Goal: Information Seeking & Learning: Learn about a topic

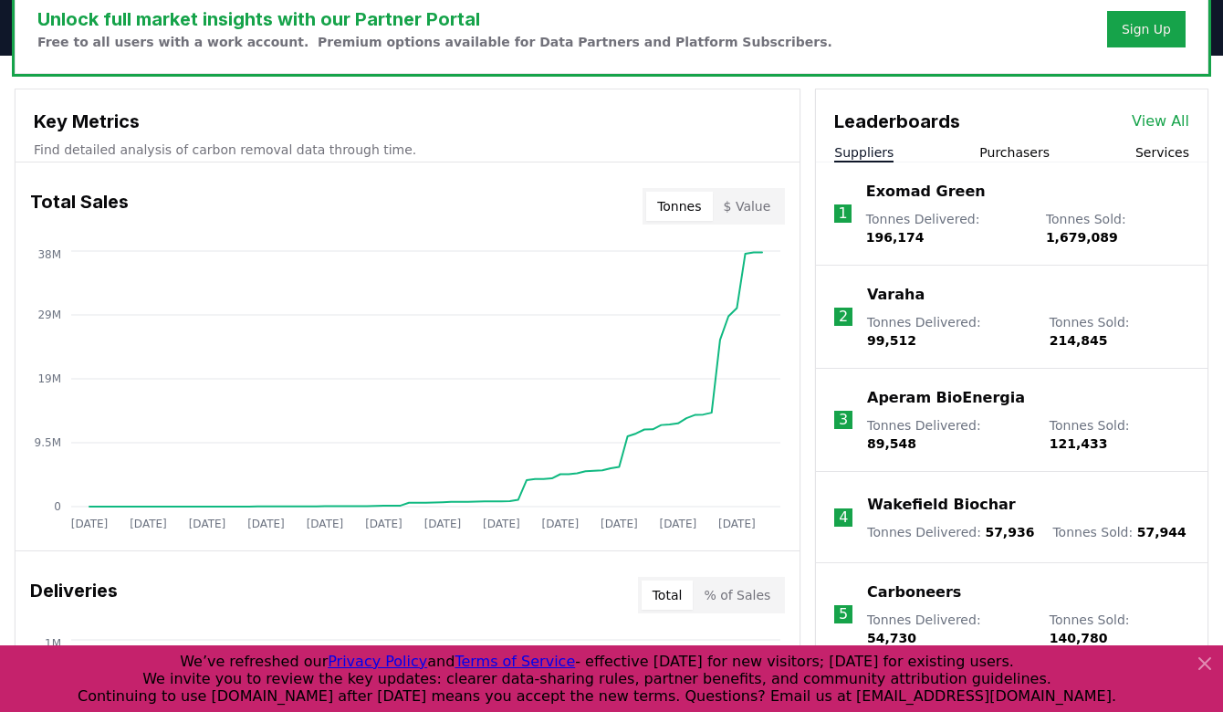
scroll to position [589, 0]
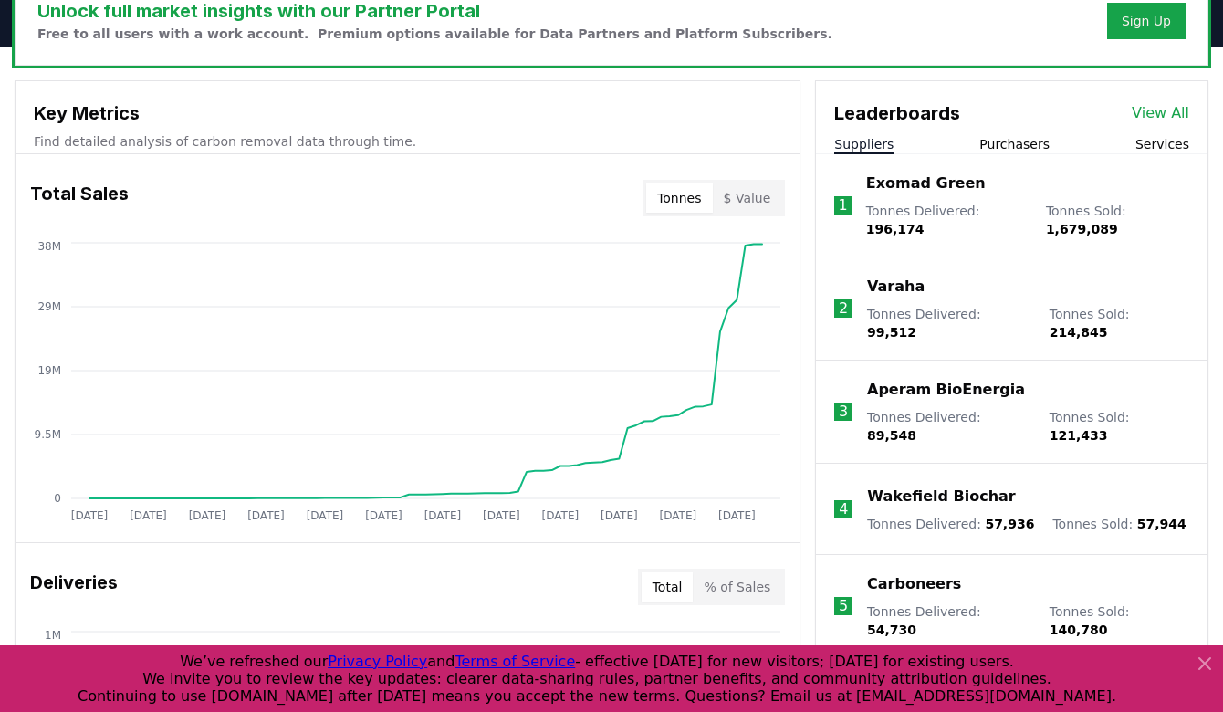
click at [779, 199] on button "$ Value" at bounding box center [747, 197] width 69 height 29
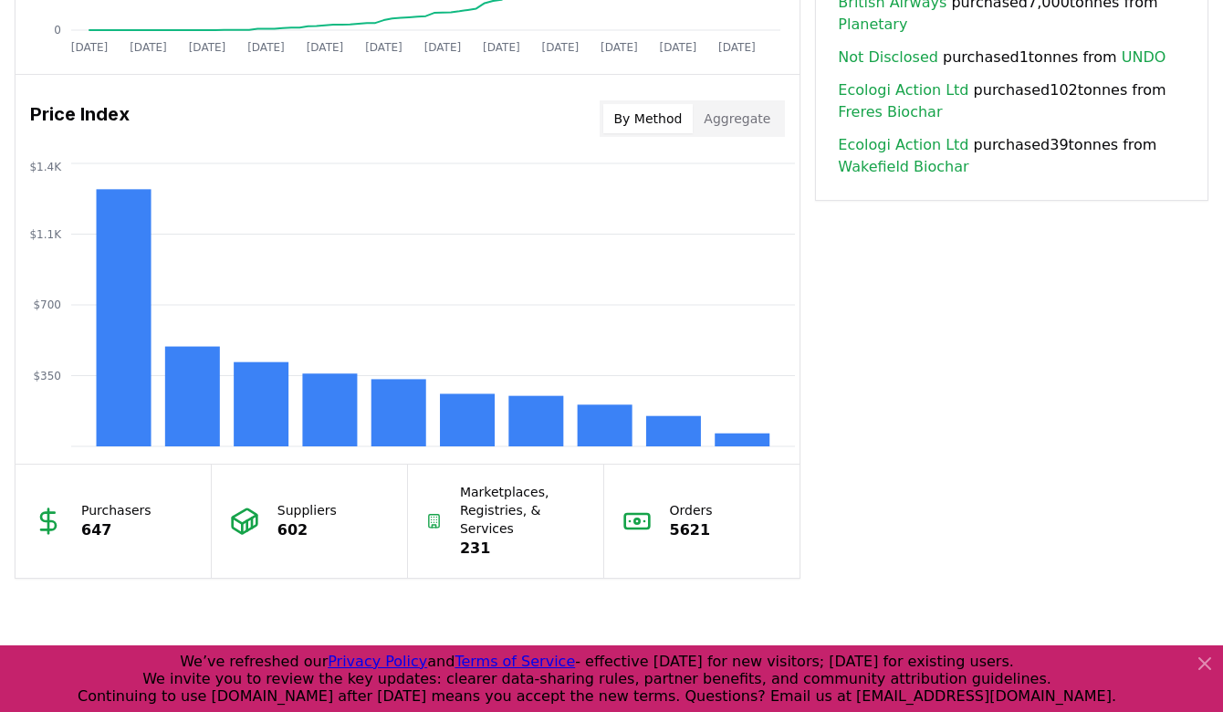
scroll to position [1462, 0]
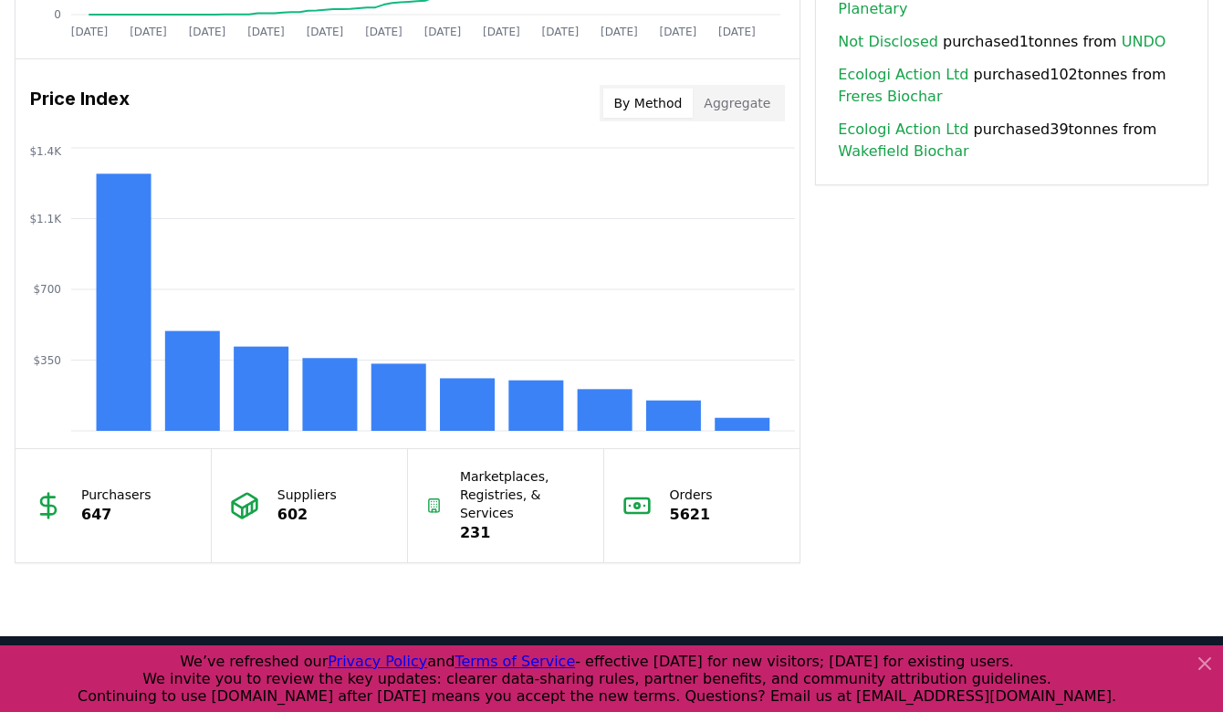
click at [750, 117] on button "Aggregate" at bounding box center [737, 103] width 89 height 29
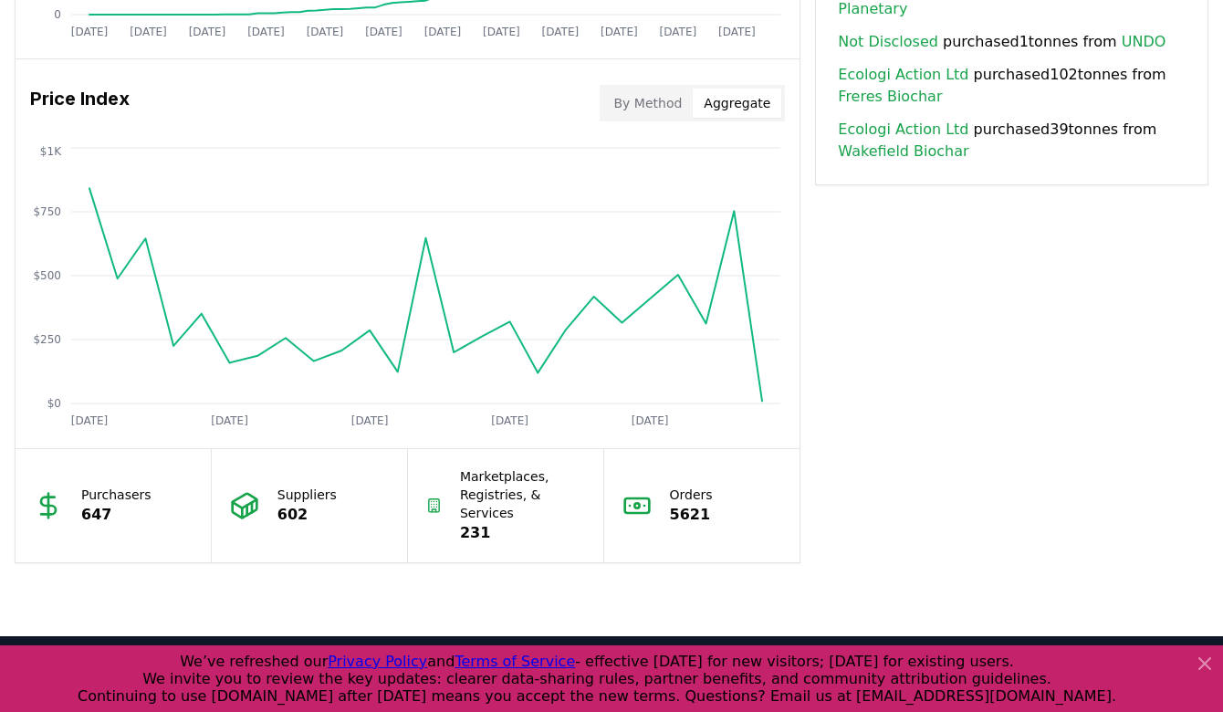
click at [663, 113] on button "By Method" at bounding box center [648, 103] width 90 height 29
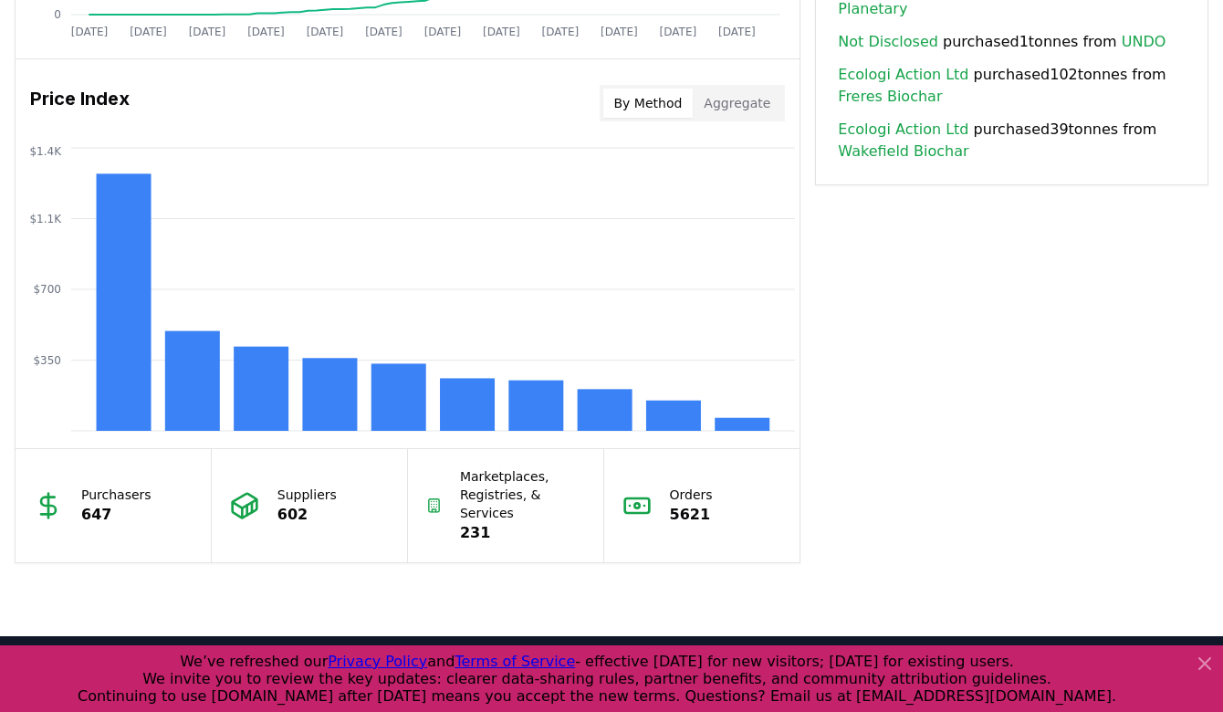
click at [334, 96] on div "Price Index By Method Aggregate" at bounding box center [408, 103] width 784 height 66
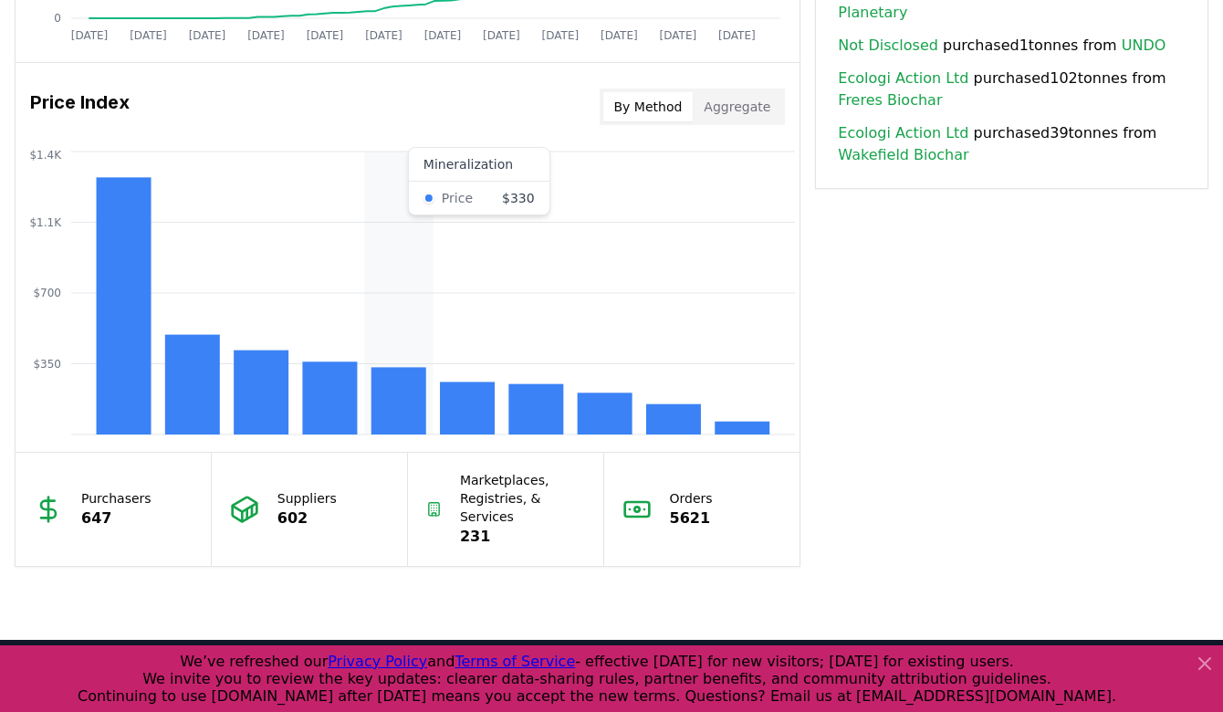
scroll to position [1457, 0]
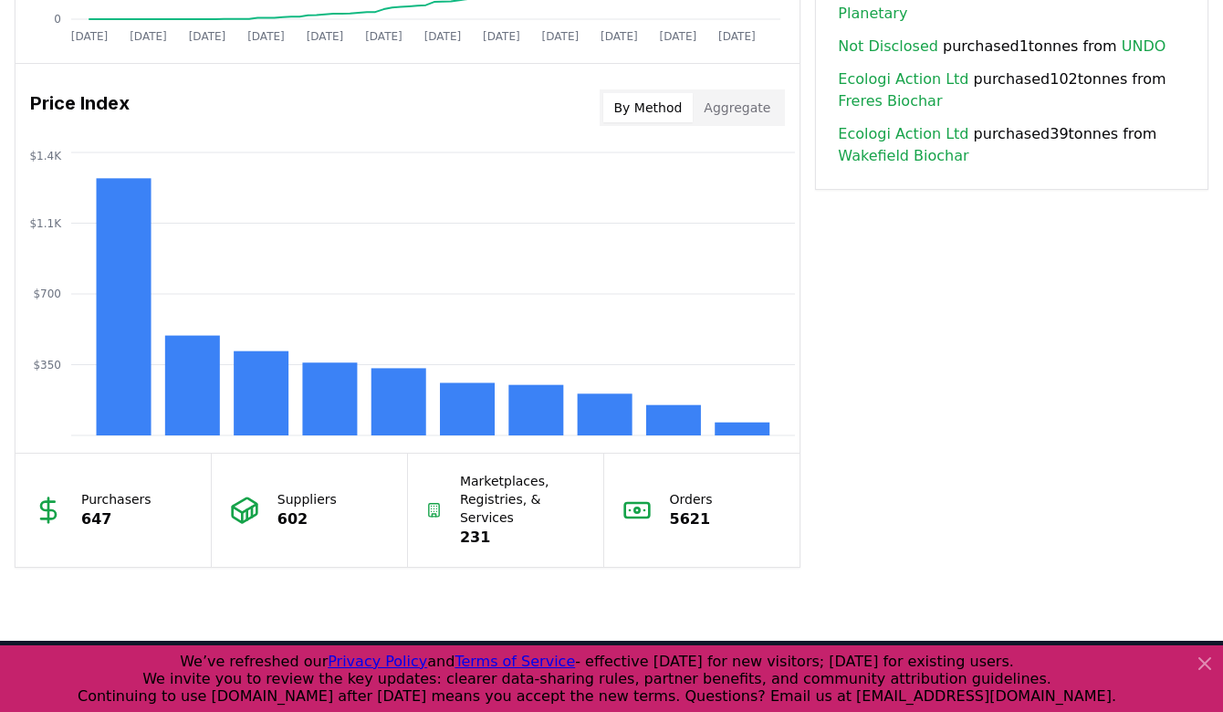
click at [752, 120] on button "Aggregate" at bounding box center [737, 107] width 89 height 29
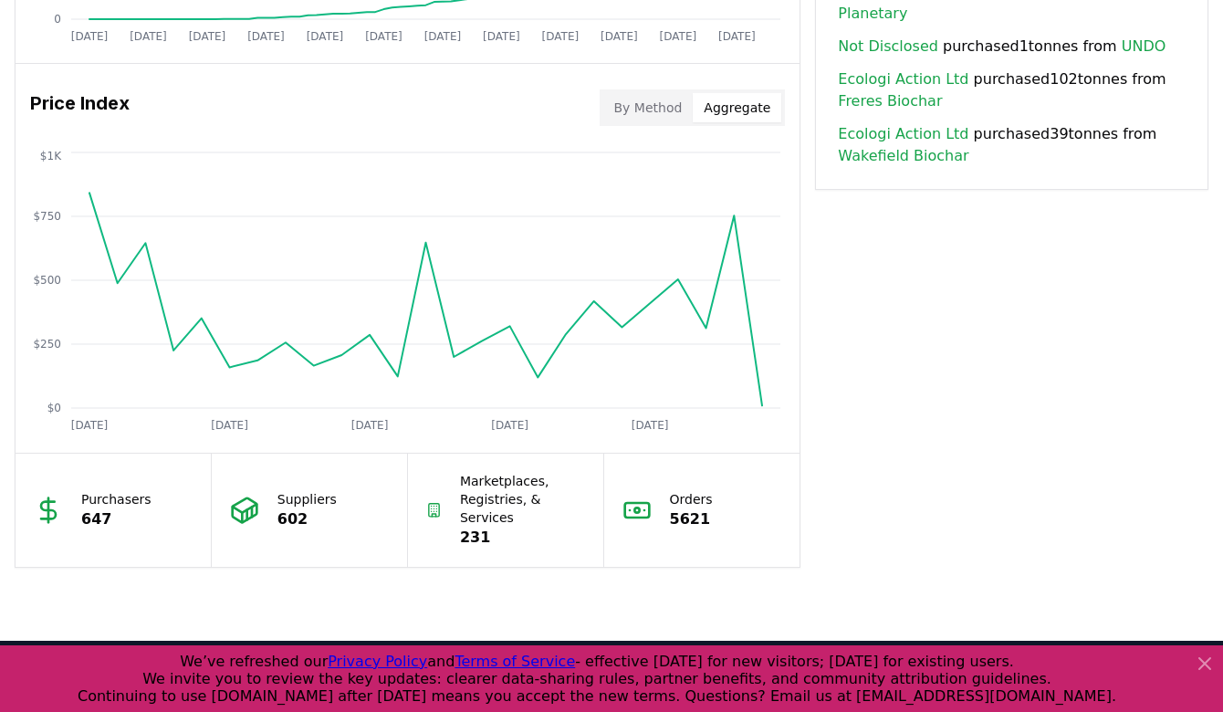
click at [665, 104] on button "By Method" at bounding box center [648, 107] width 90 height 29
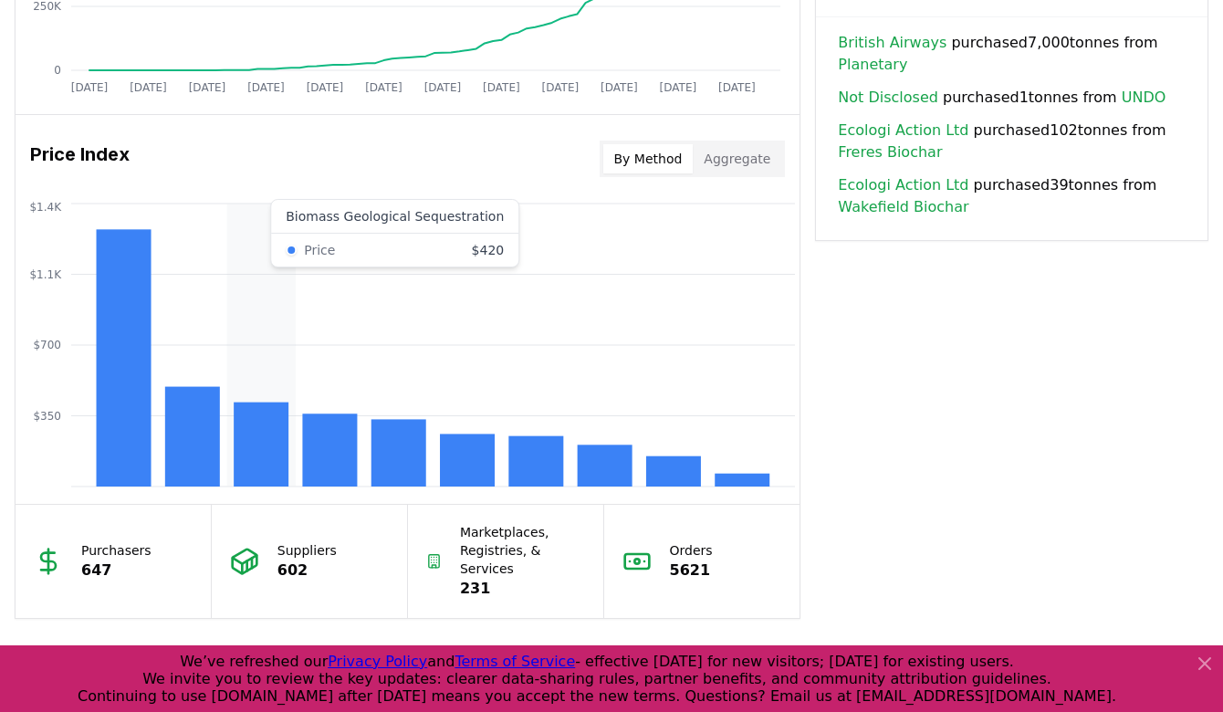
scroll to position [1391, 0]
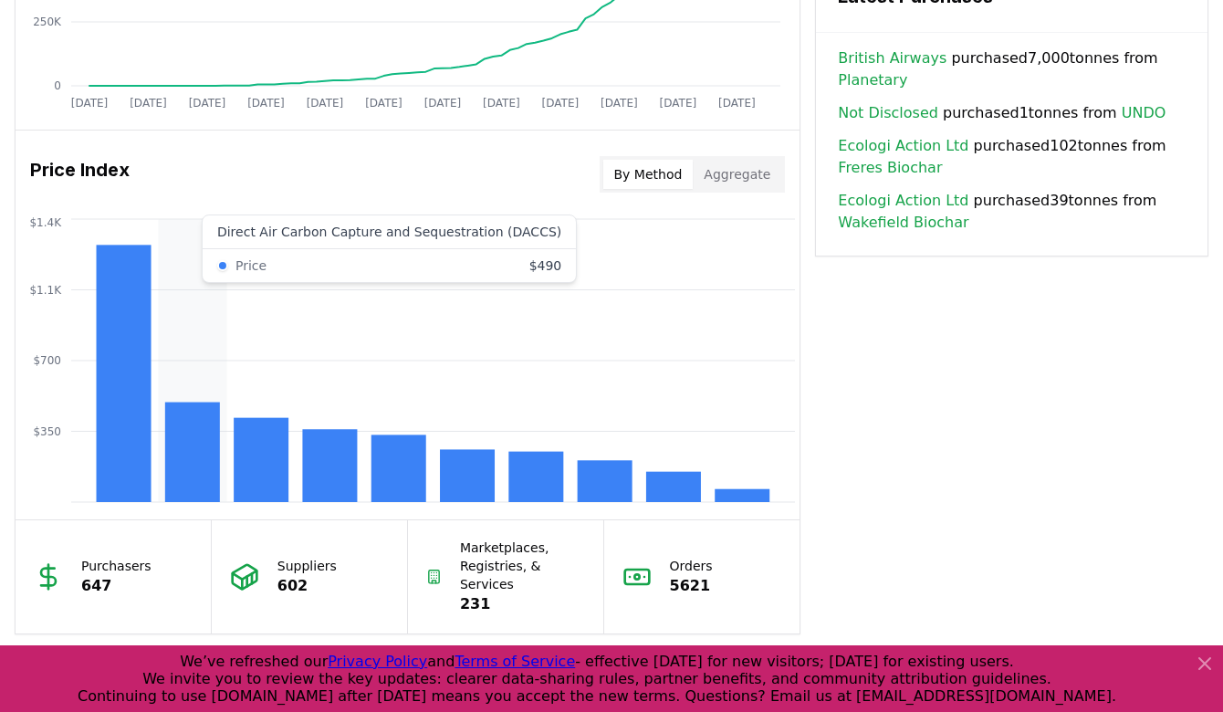
click at [197, 429] on rect at bounding box center [192, 451] width 55 height 99
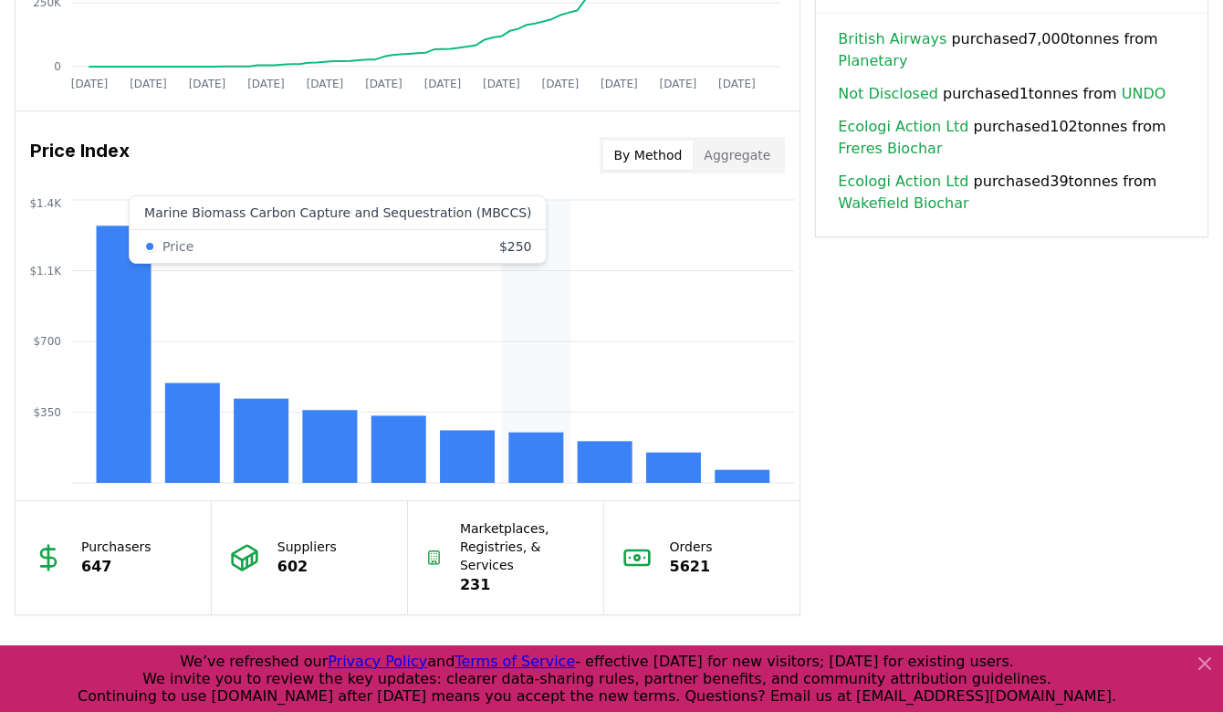
scroll to position [1412, 0]
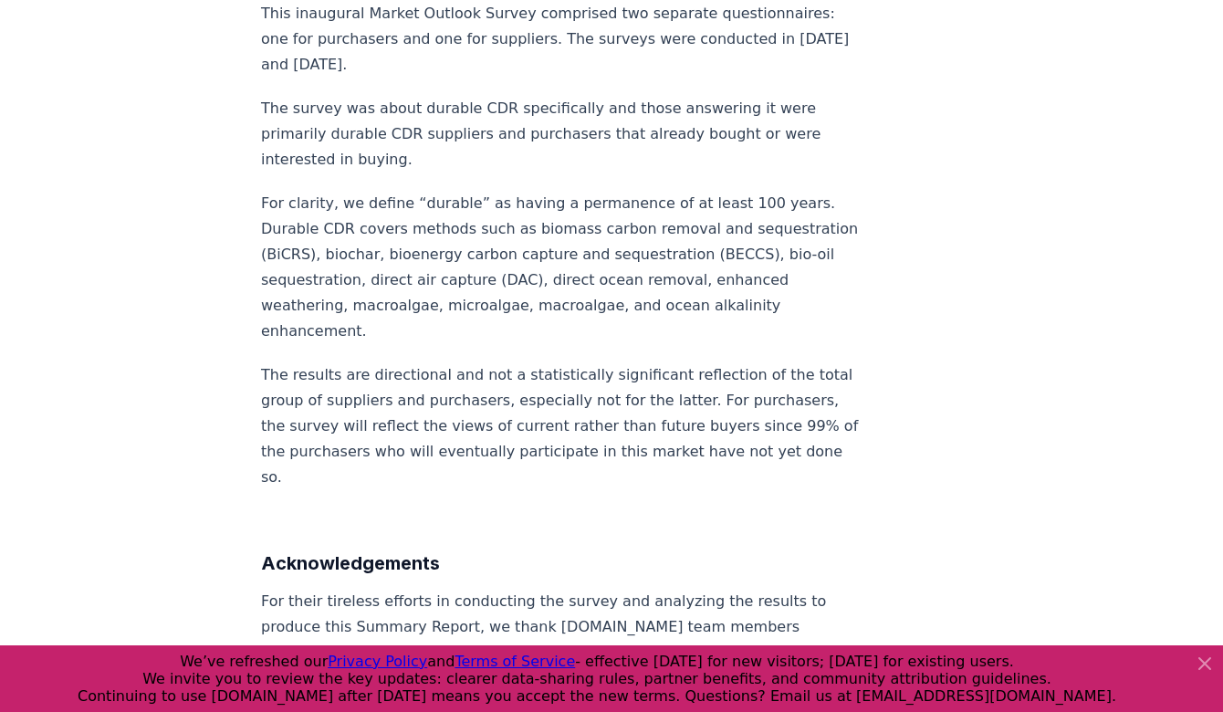
scroll to position [12802, 0]
